Goal: Navigation & Orientation: Find specific page/section

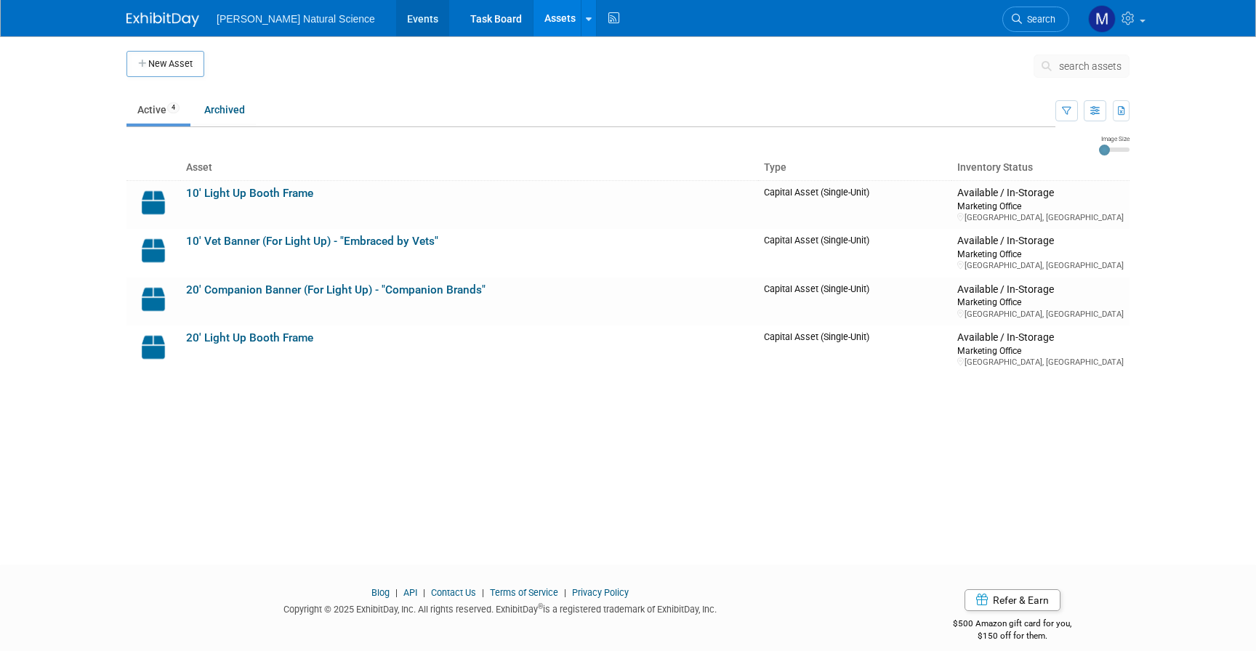
click at [396, 31] on link "Events" at bounding box center [422, 18] width 53 height 36
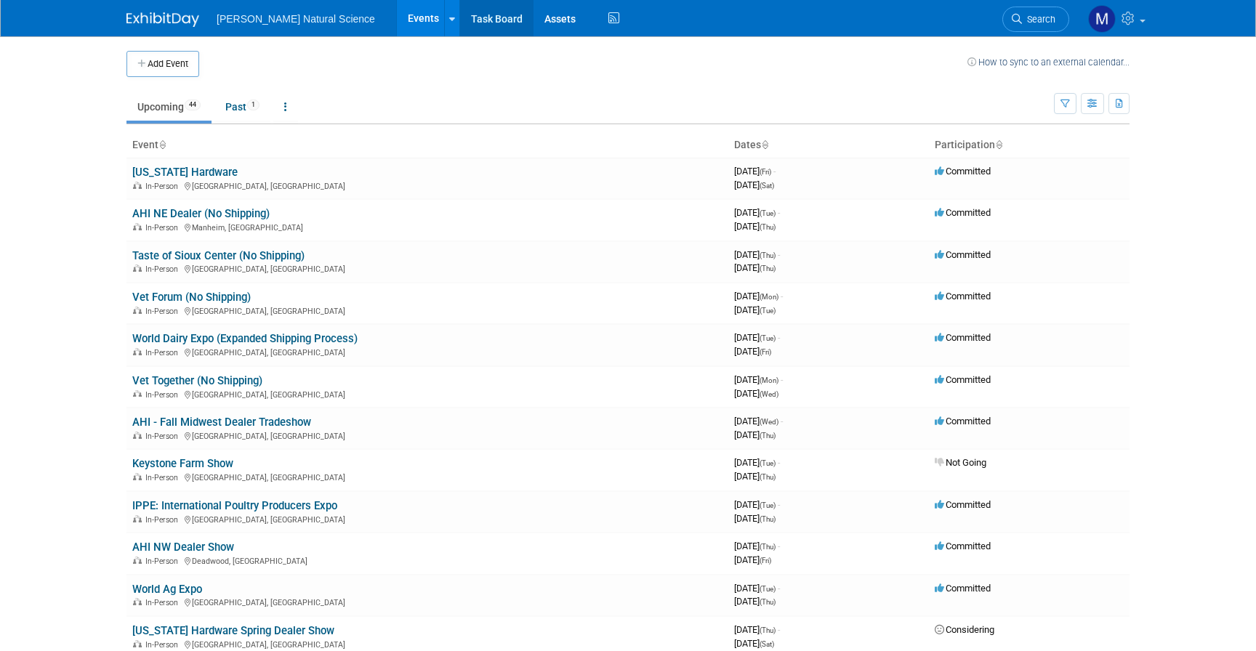
click at [472, 22] on link "Task Board" at bounding box center [496, 18] width 73 height 36
click at [169, 207] on link "AHI NE Dealer (No Shipping)" at bounding box center [200, 213] width 137 height 13
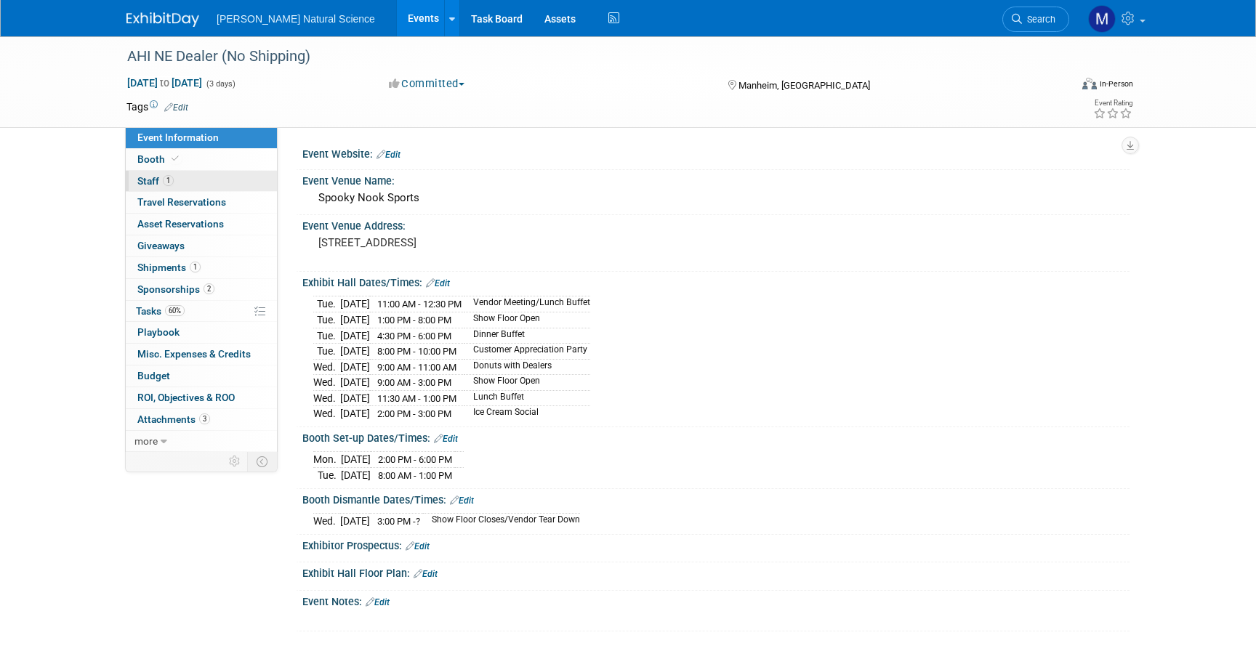
click at [175, 182] on link "1 Staff 1" at bounding box center [201, 181] width 151 height 21
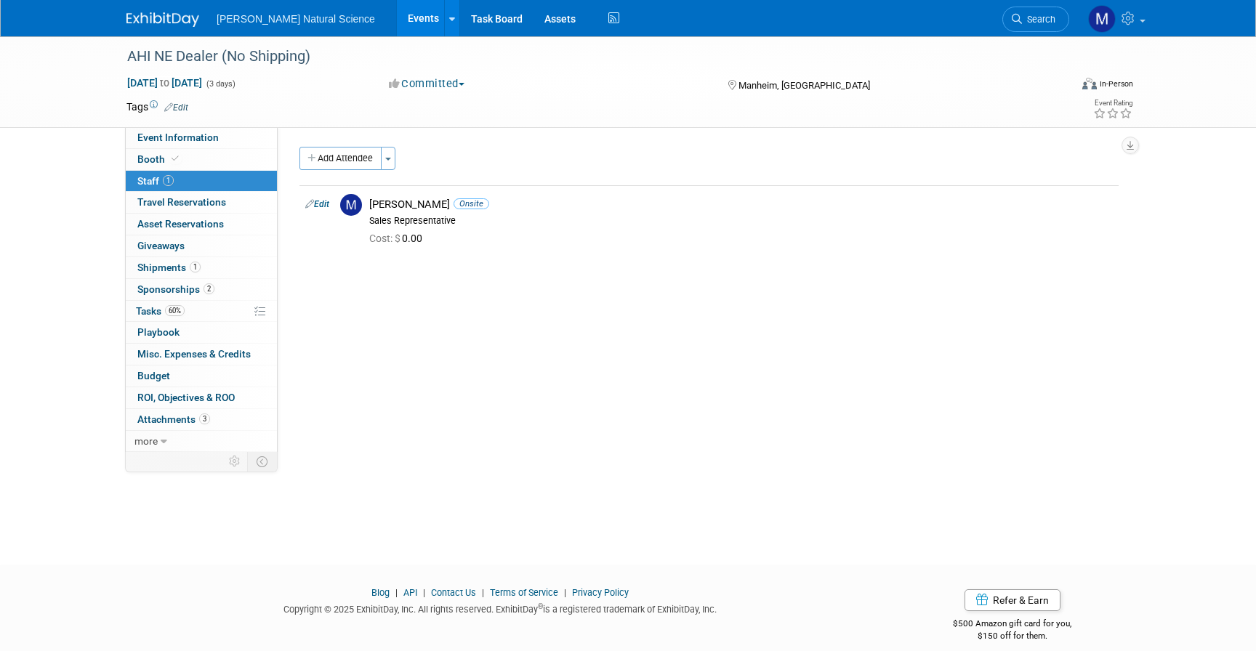
click at [308, 30] on ul "Van Beek Natural Science Events Add Event Bulk Upload Events Shareable Event Bo…" at bounding box center [420, 18] width 406 height 36
click at [397, 28] on link "Events" at bounding box center [423, 18] width 53 height 36
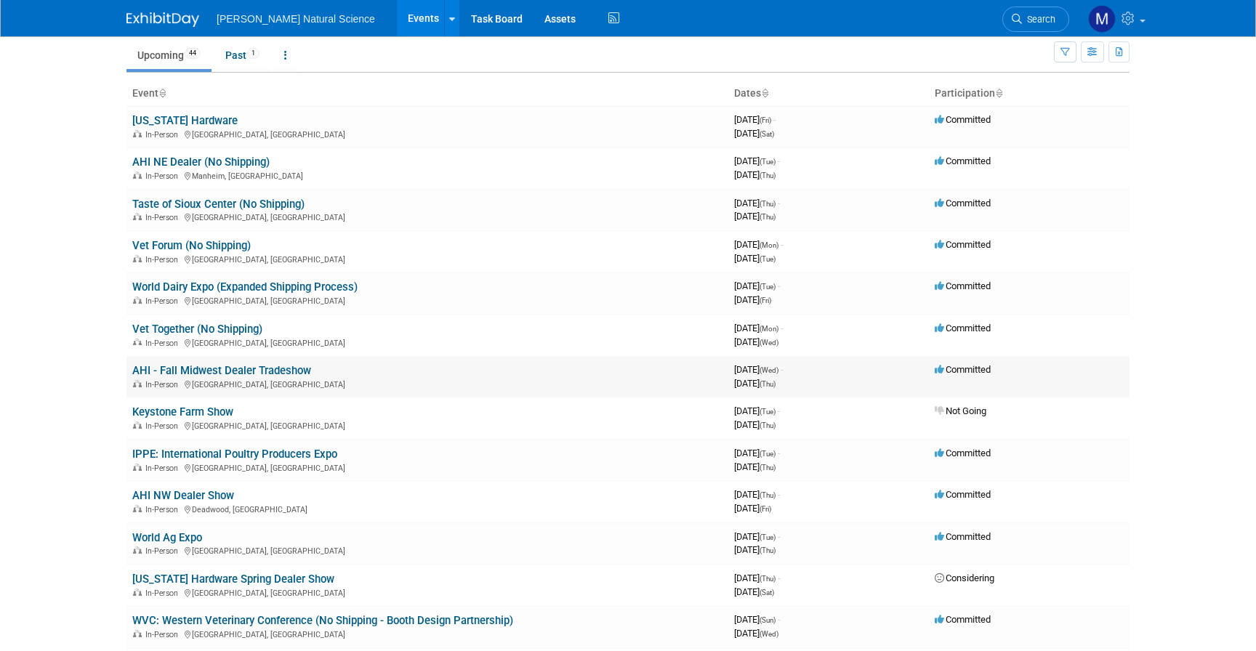
scroll to position [49, 0]
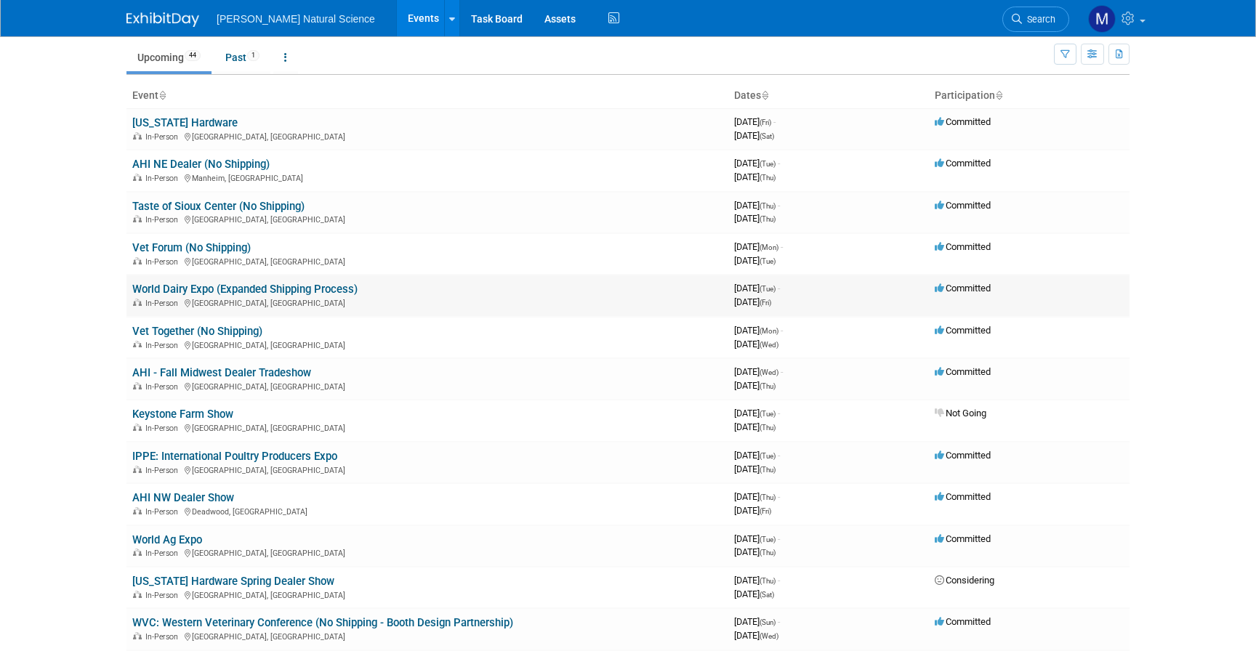
click at [163, 293] on link "World Dairy Expo (Expanded Shipping Process)" at bounding box center [244, 289] width 225 height 13
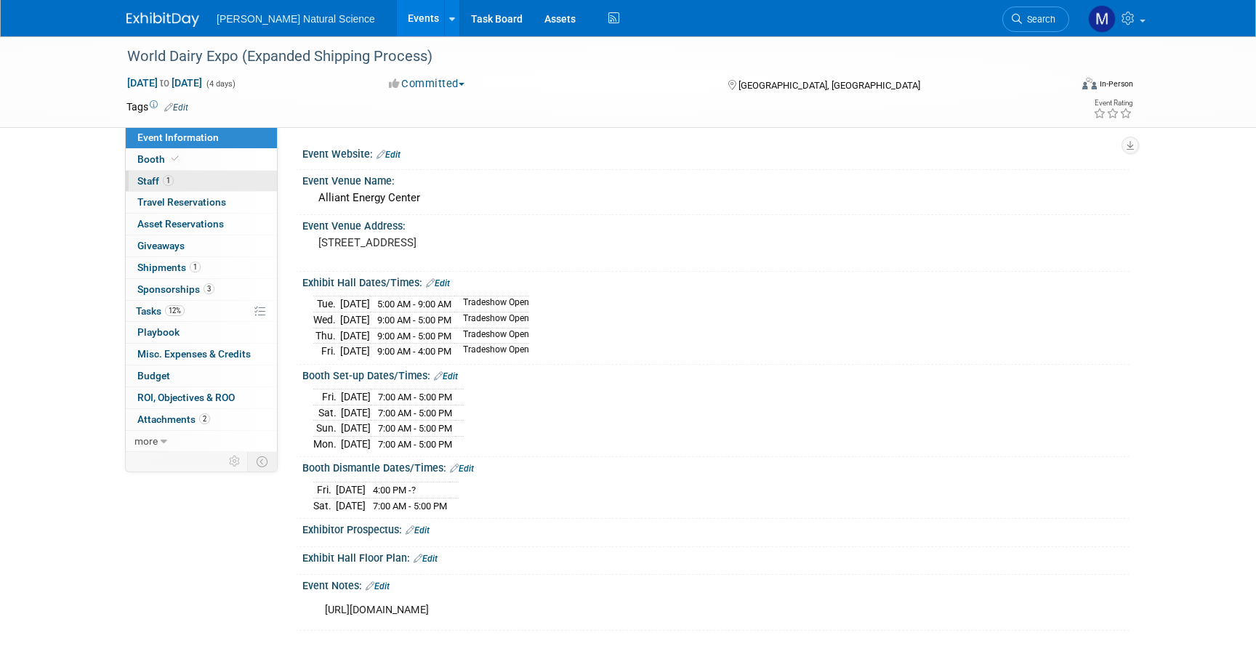
click at [217, 189] on link "1 Staff 1" at bounding box center [201, 181] width 151 height 21
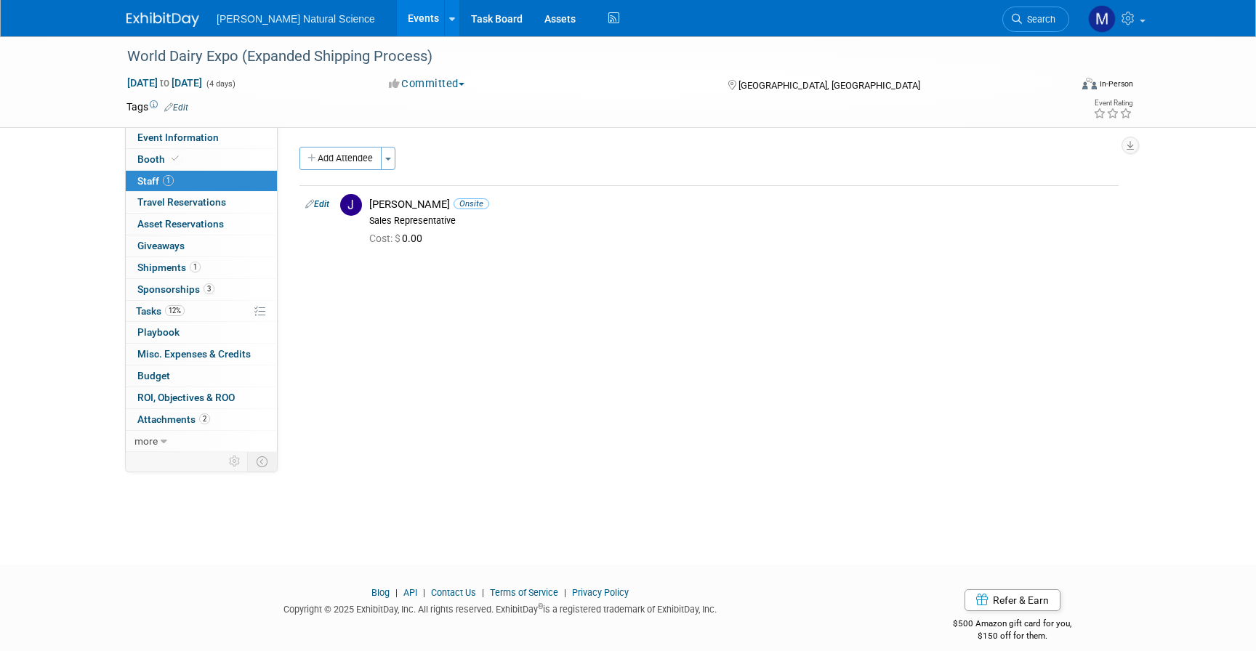
click at [77, 241] on div "World Dairy Expo (Expanded Shipping Process) [DATE] to [DATE] (4 days) [DATE] t…" at bounding box center [628, 287] width 1256 height 502
click at [202, 310] on link "12% Tasks 12%" at bounding box center [201, 311] width 151 height 21
